Goal: Transaction & Acquisition: Obtain resource

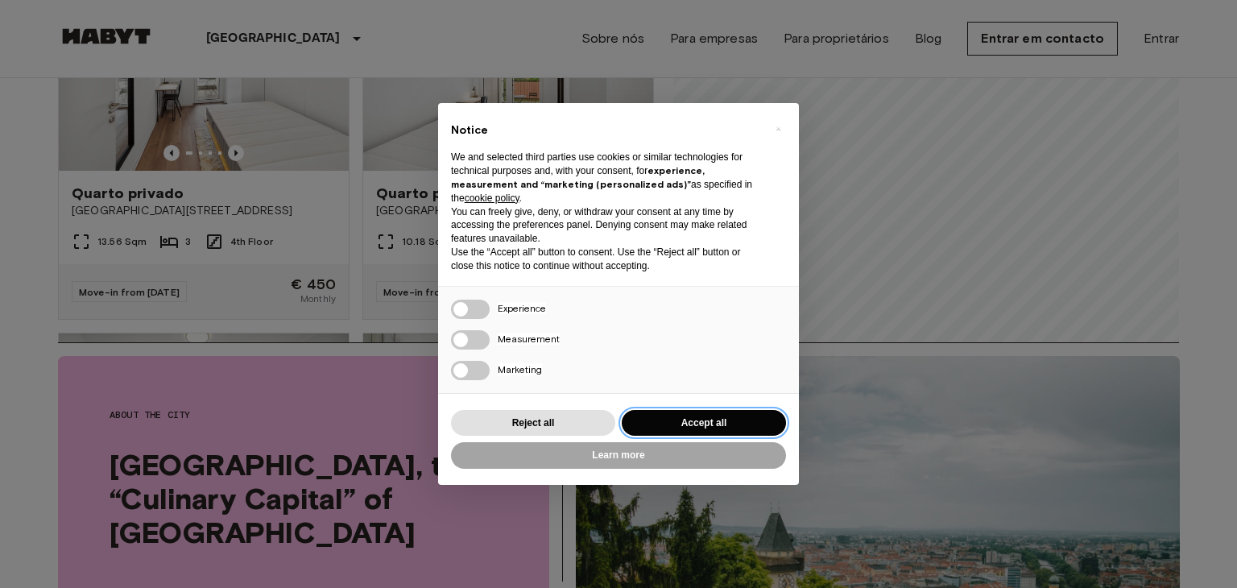
click at [673, 413] on button "Accept all" at bounding box center [704, 423] width 164 height 27
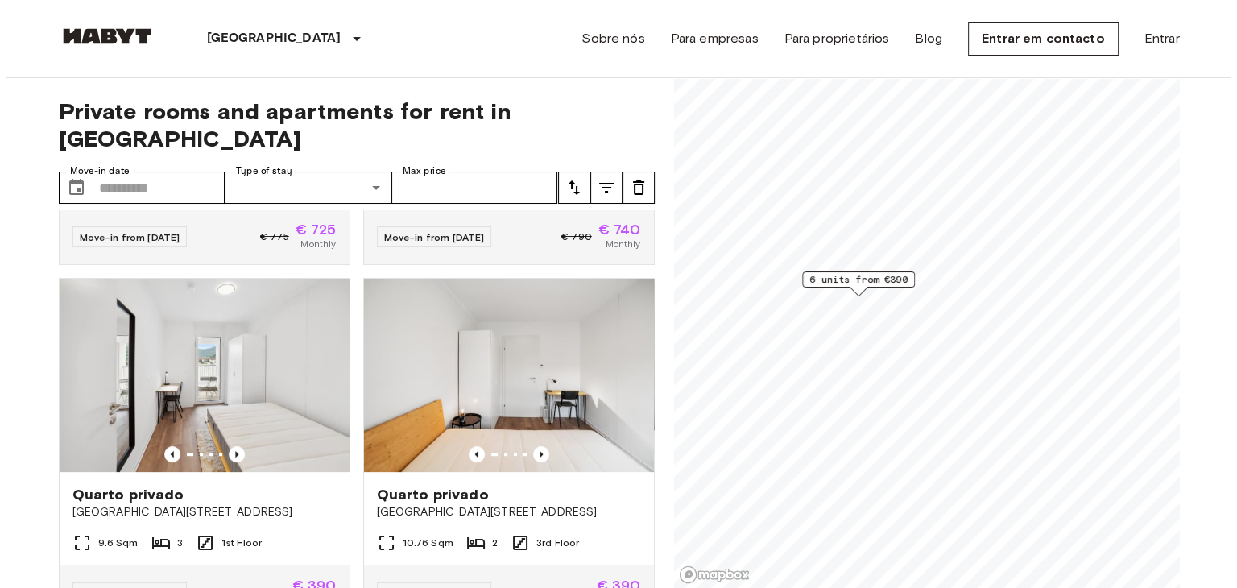
scroll to position [659, 0]
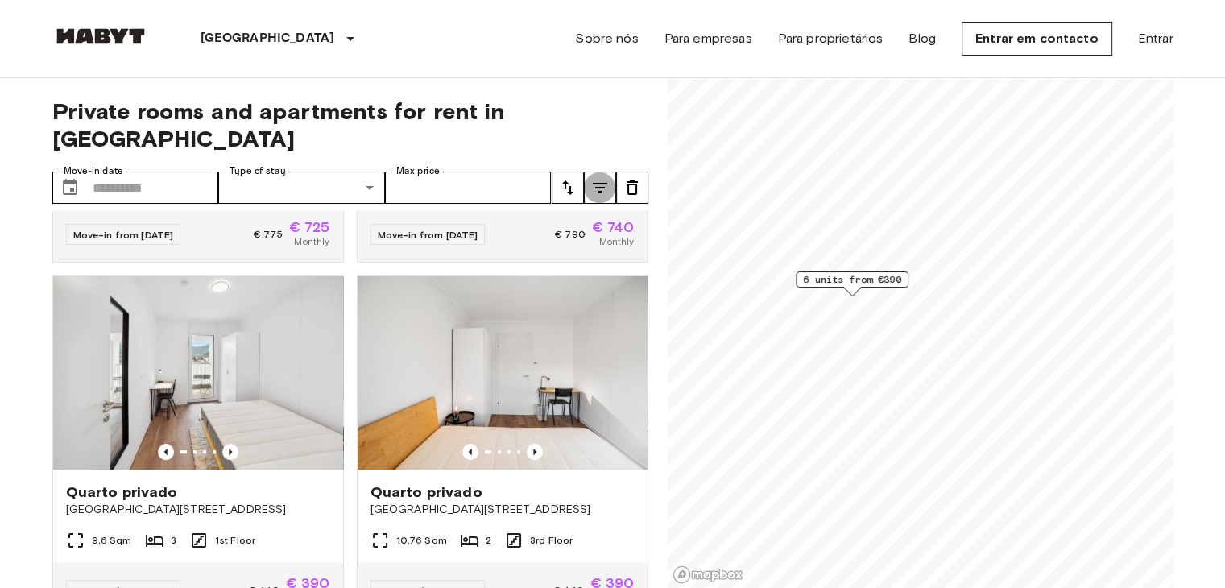
click at [600, 178] on icon "tune" at bounding box center [599, 187] width 19 height 19
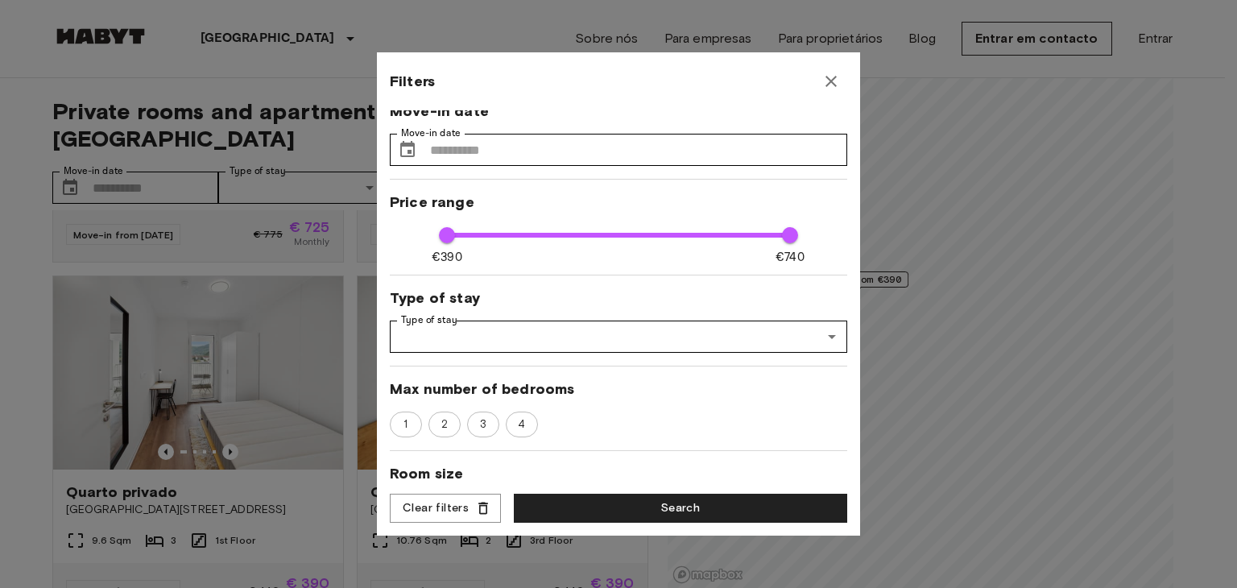
scroll to position [14, 0]
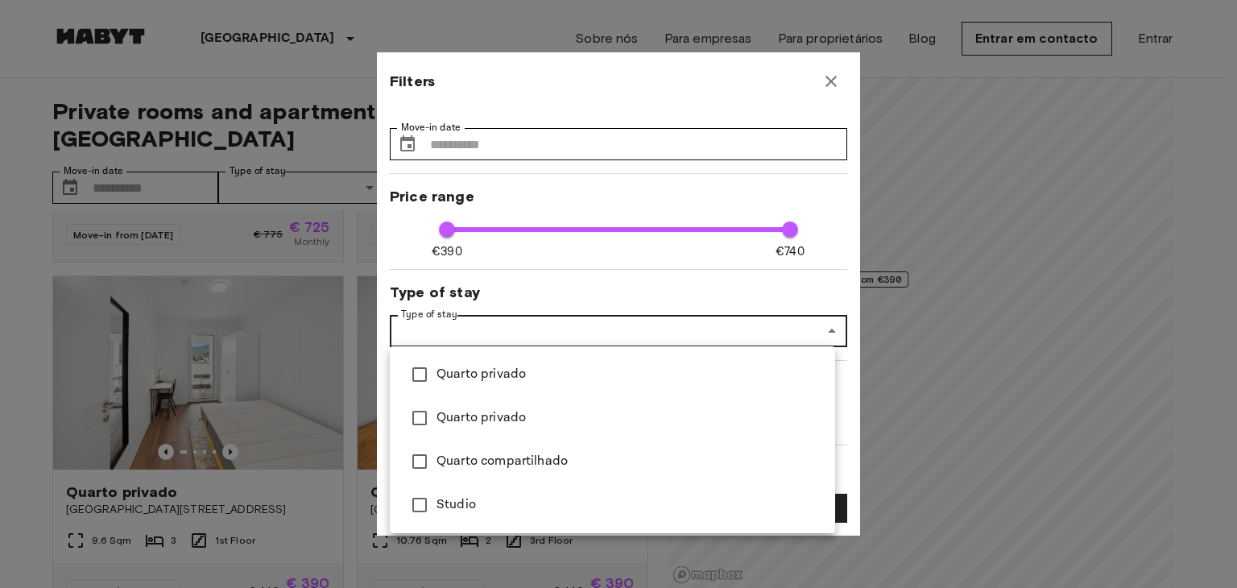
click at [555, 159] on div at bounding box center [618, 294] width 1237 height 588
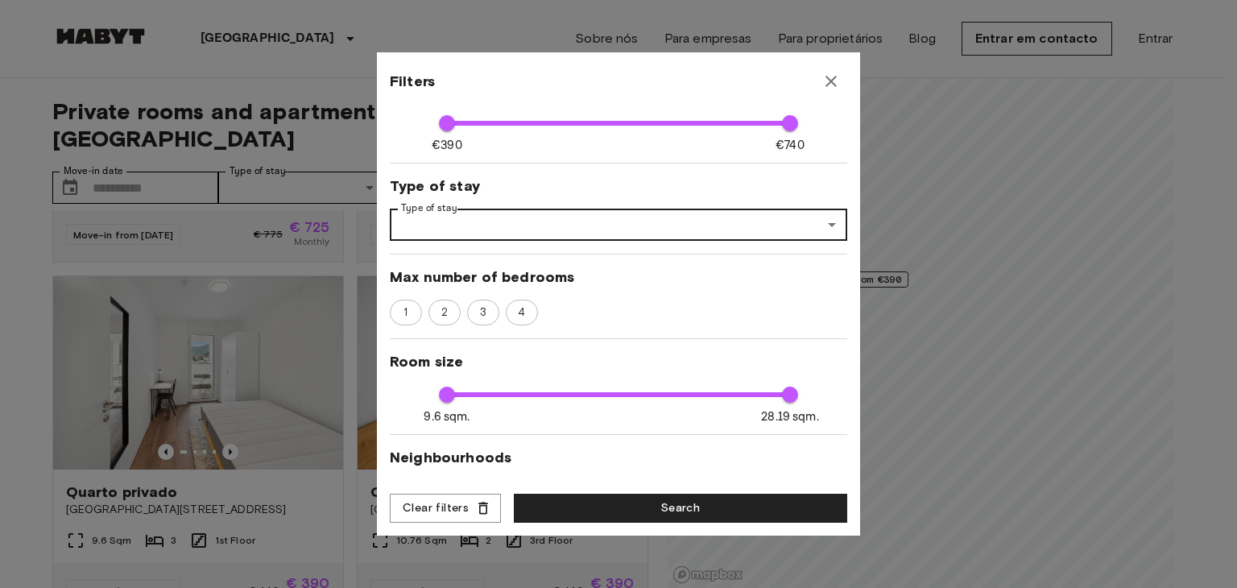
scroll to position [122, 0]
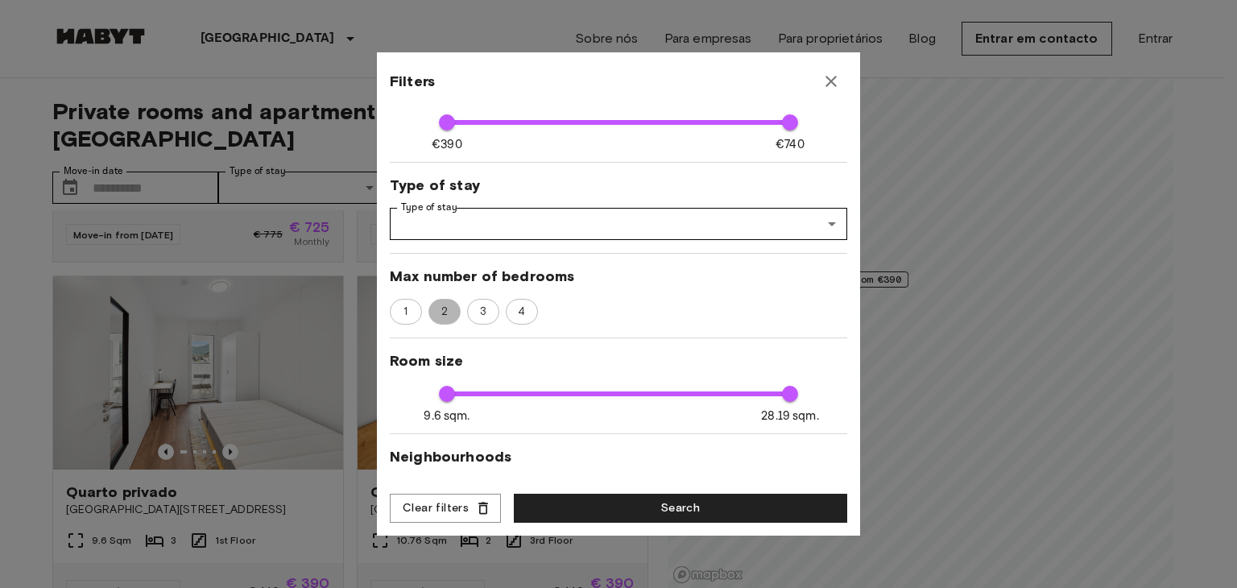
click at [451, 306] on span "2" at bounding box center [444, 312] width 24 height 16
type input "****"
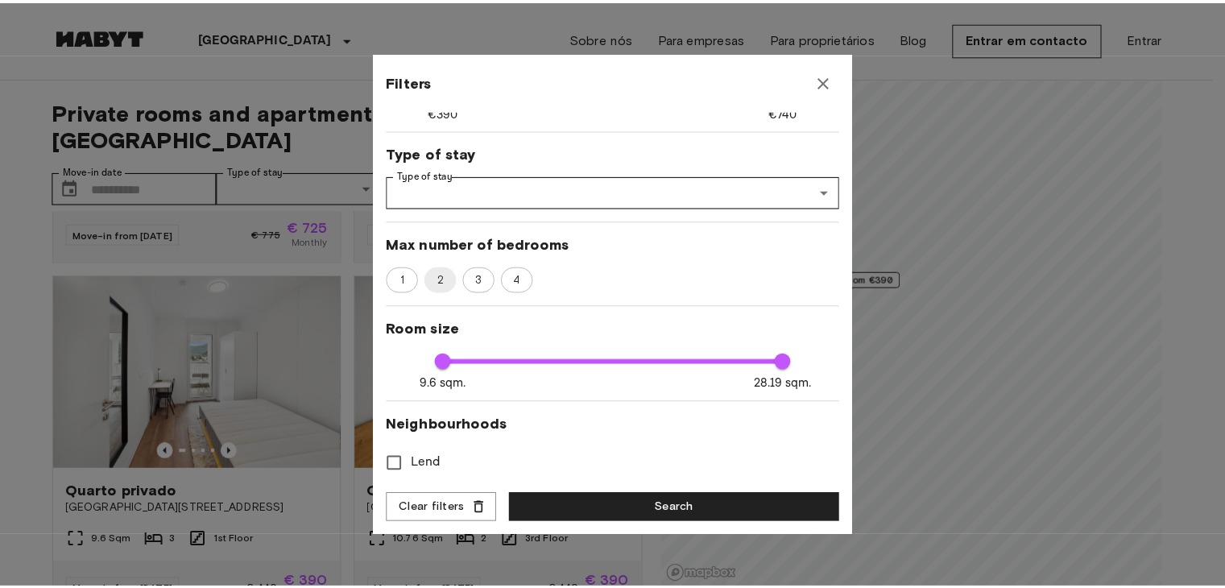
scroll to position [165, 0]
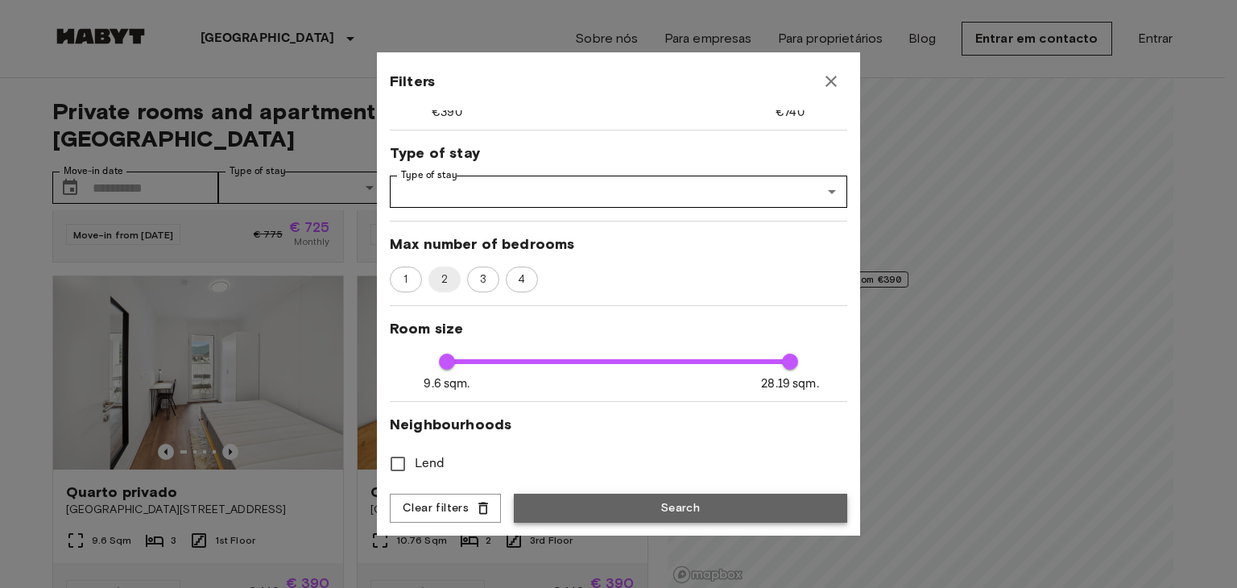
click at [593, 498] on button "Search" at bounding box center [680, 509] width 333 height 30
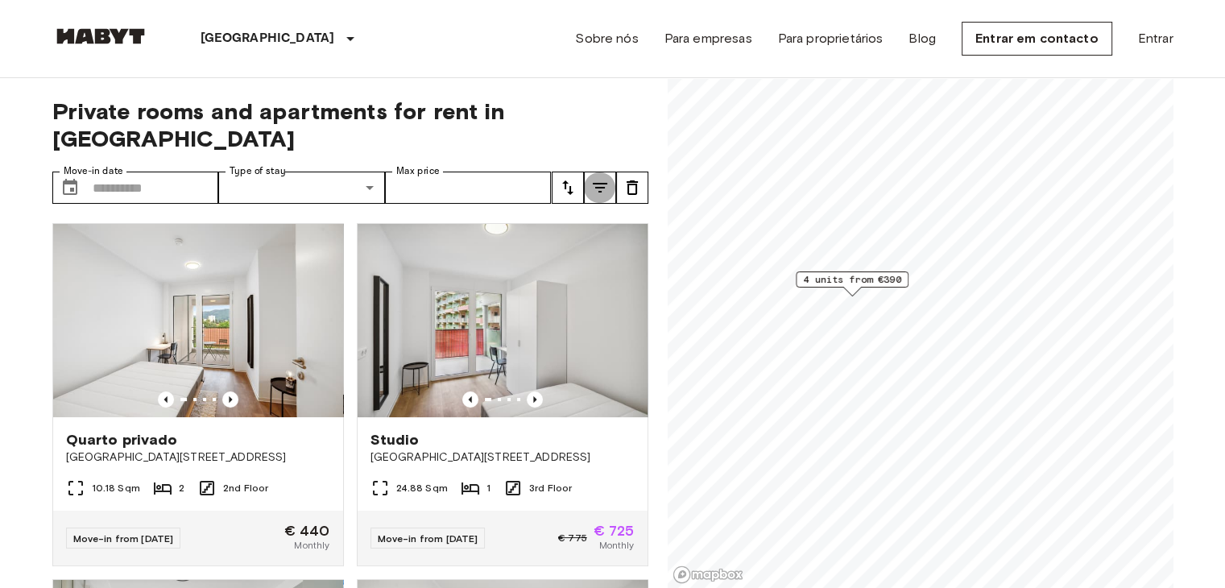
click at [585, 172] on button "tune" at bounding box center [600, 188] width 32 height 32
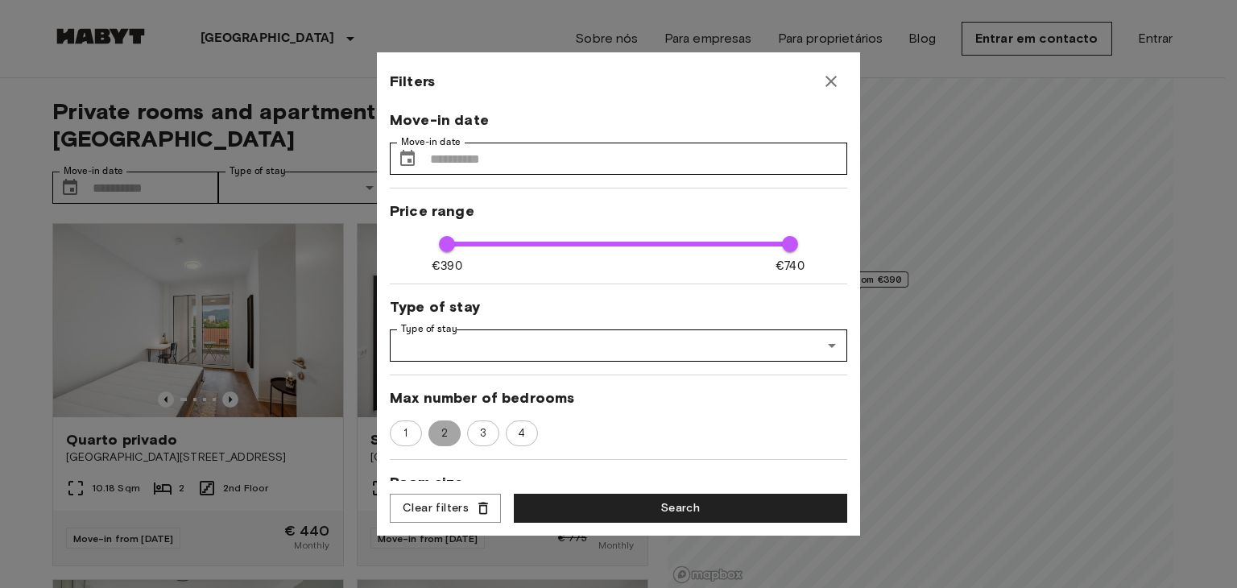
click at [449, 439] on span "2" at bounding box center [445, 433] width 26 height 16
click at [449, 439] on span "2" at bounding box center [444, 433] width 24 height 16
type input "****"
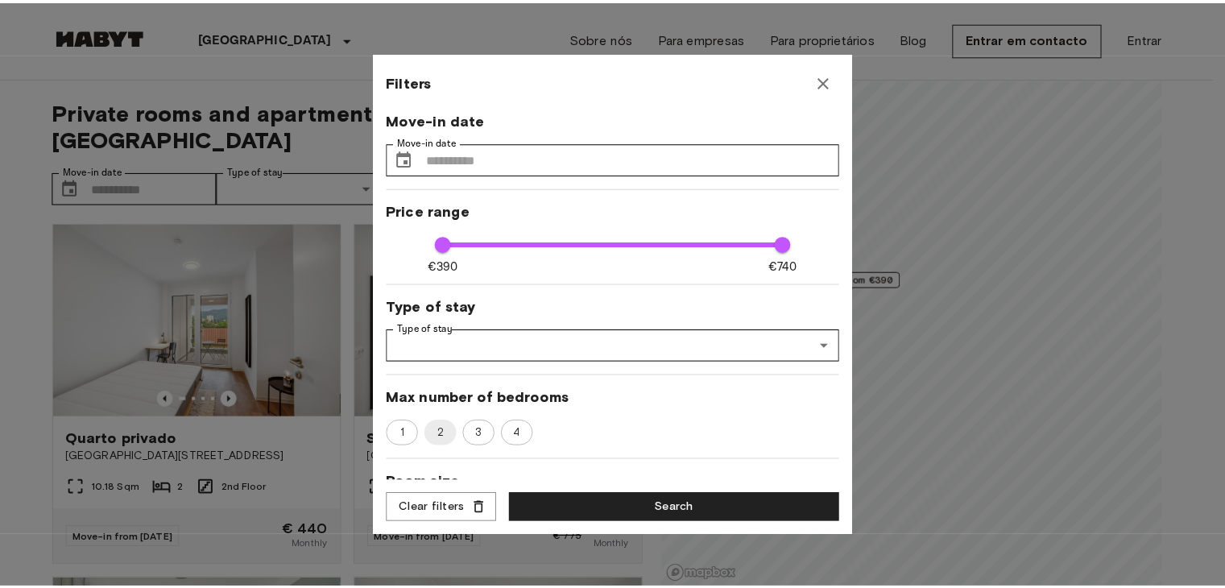
scroll to position [166, 0]
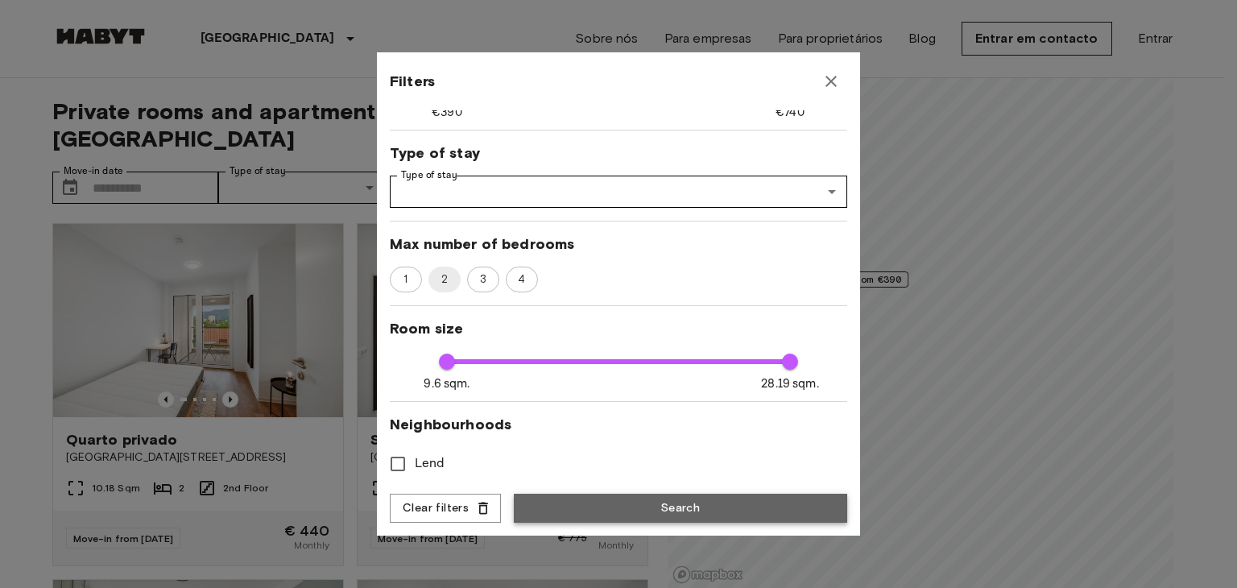
click at [634, 503] on button "Search" at bounding box center [680, 509] width 333 height 30
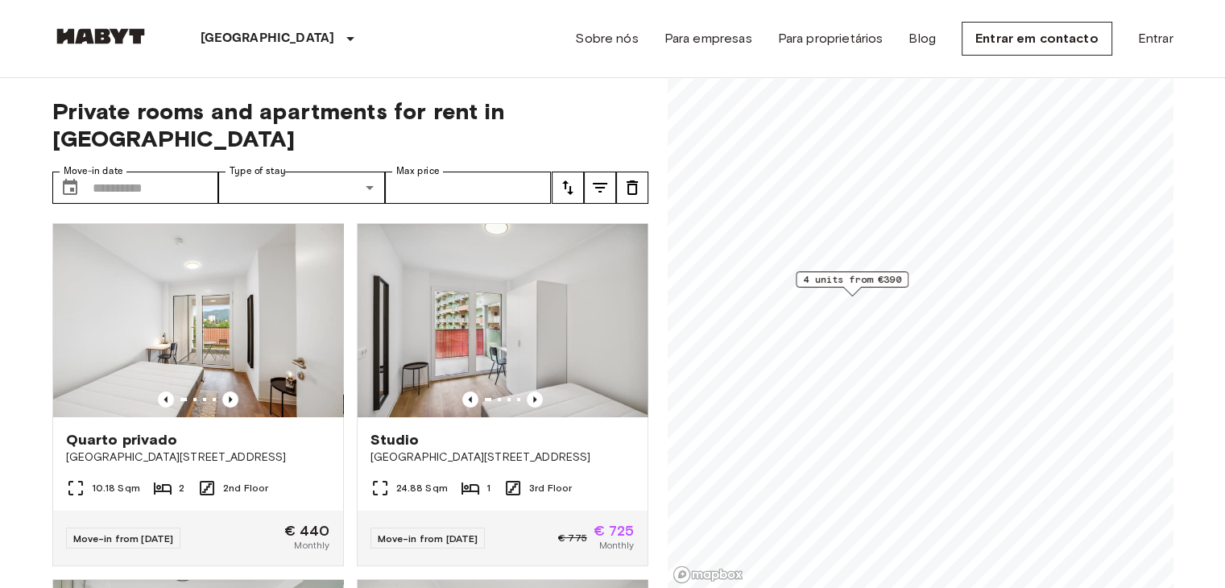
scroll to position [0, 0]
